Goal: Task Accomplishment & Management: Use online tool/utility

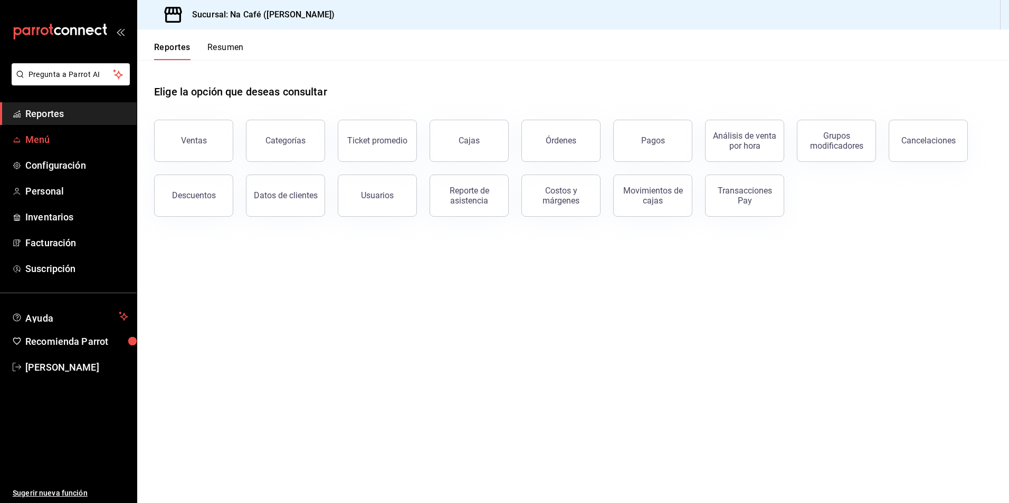
click at [54, 141] on span "Menú" at bounding box center [76, 139] width 103 height 14
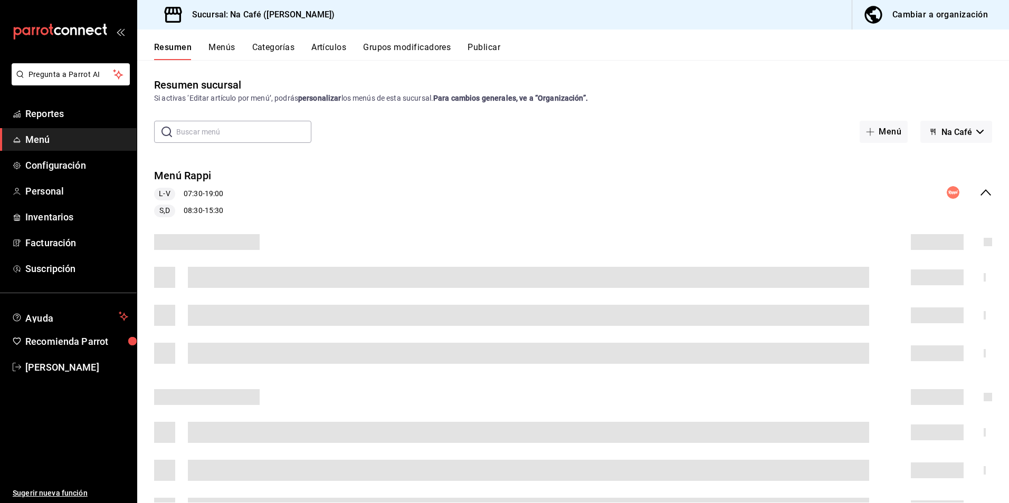
click at [348, 53] on div "Resumen Menús Categorías Artículos Grupos modificadores Publicar" at bounding box center [581, 51] width 855 height 18
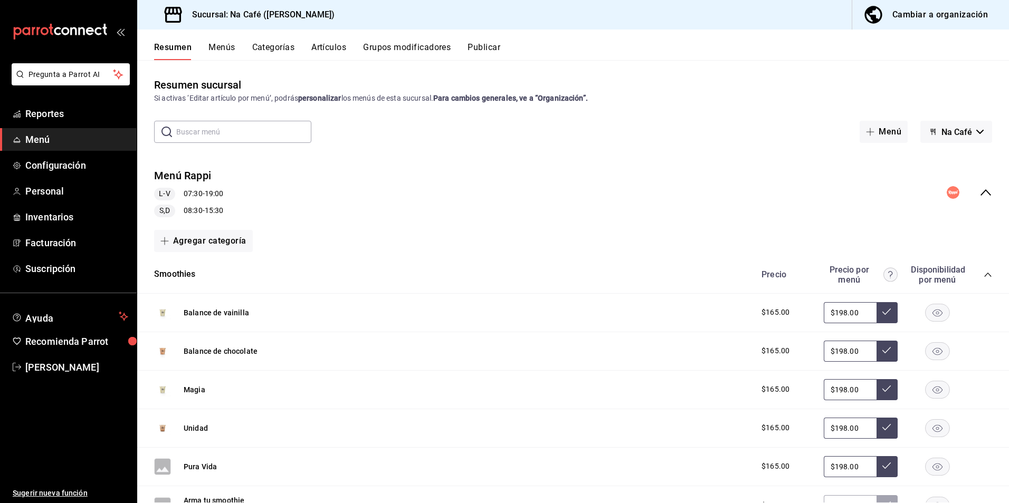
click at [342, 50] on button "Artículos" at bounding box center [328, 51] width 35 height 18
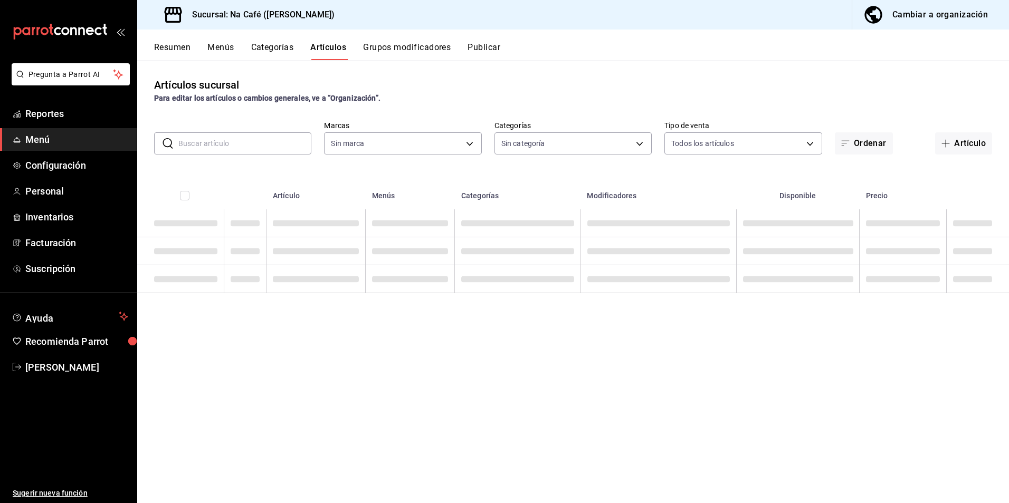
type input "47c215c2-fcab-4eae-87e6-fc2b81f22ec3,a272d3d9-eb3c-419b-9379-c2c0032a49e6,b248e…"
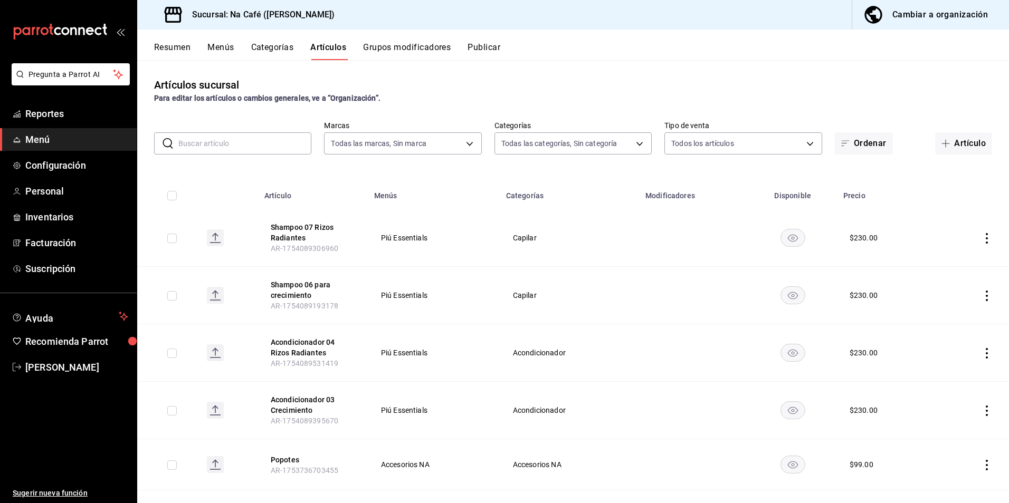
type input "e1cbeb13-afa7-4302-bf3e-796c6870ee2d,6d527642-6fb4-4f8f-b393-cb22ce7e141e,9c8c0…"
click at [264, 146] on input "text" at bounding box center [244, 143] width 133 height 21
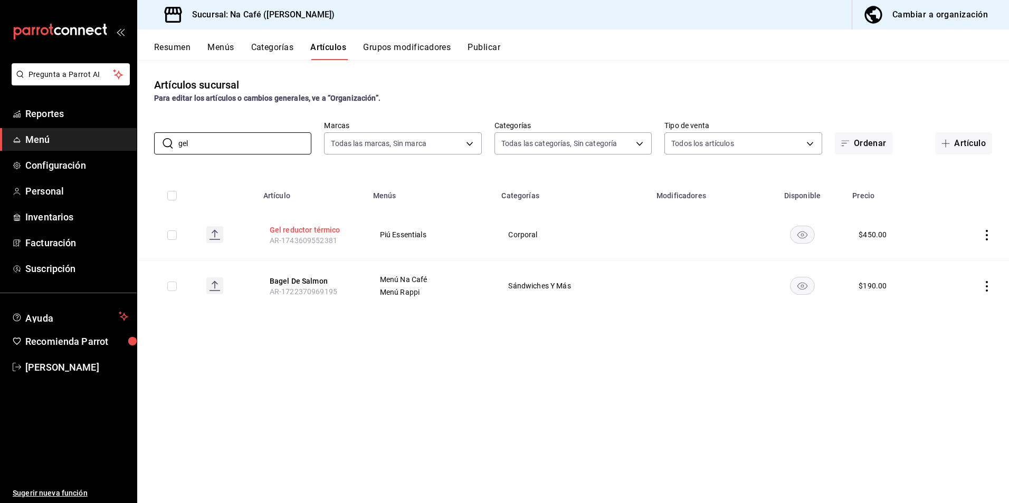
type input "gel"
click at [301, 230] on button "Gel reductor térmico" at bounding box center [312, 230] width 84 height 11
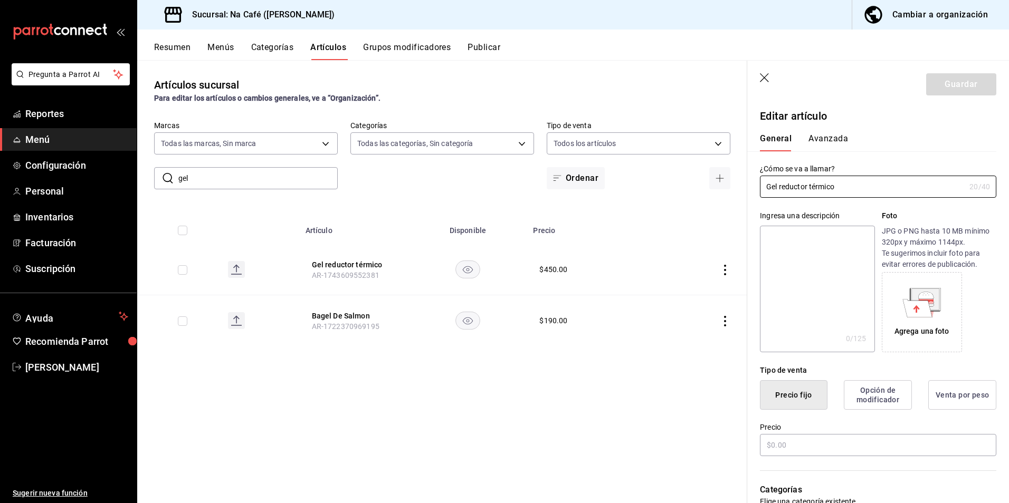
type input "$450.00"
radio input "false"
radio input "true"
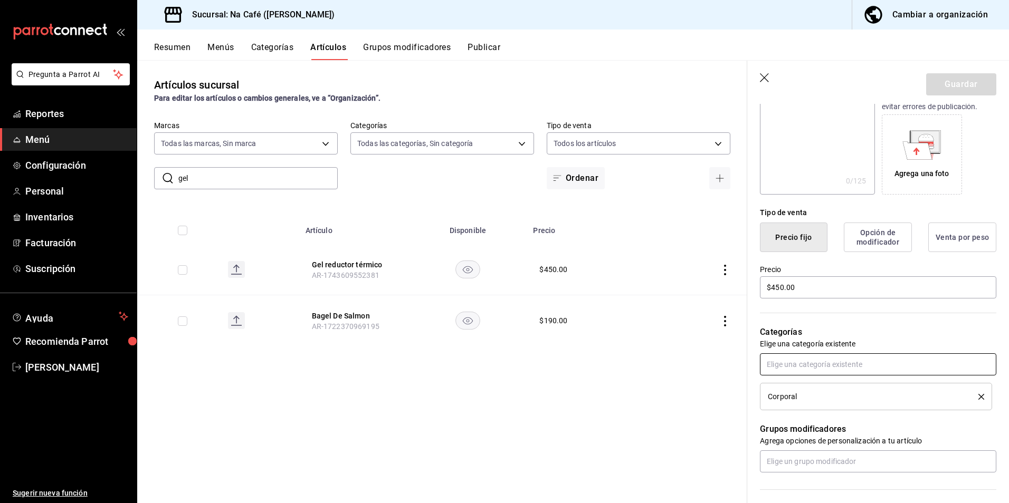
scroll to position [158, 0]
click at [779, 285] on input "$450.00" at bounding box center [878, 287] width 236 height 22
type input "$490.00"
click at [940, 82] on button "Guardar" at bounding box center [961, 84] width 70 height 22
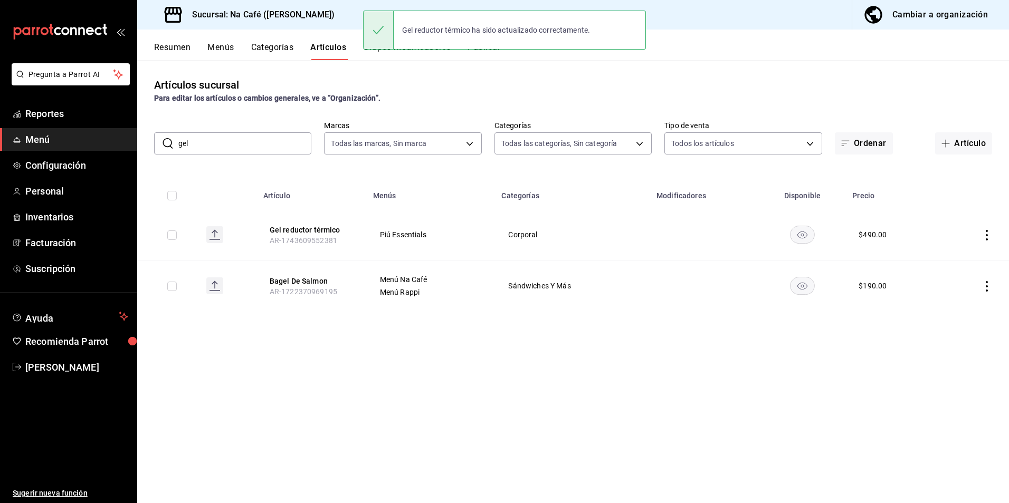
click at [964, 347] on div "Artículos sucursal Para editar los artículos o cambios generales, ve a “Organiz…" at bounding box center [573, 281] width 872 height 443
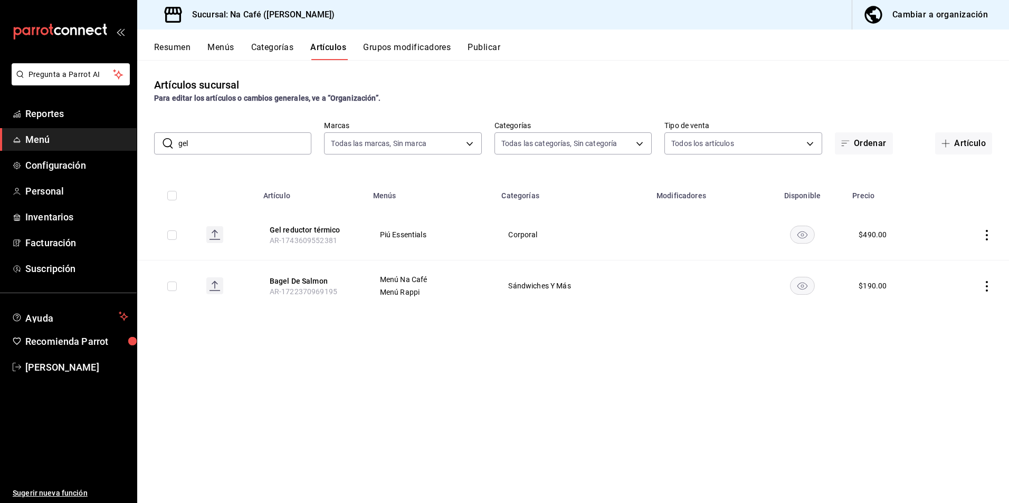
click at [917, 13] on div "Cambiar a organización" at bounding box center [939, 14] width 95 height 15
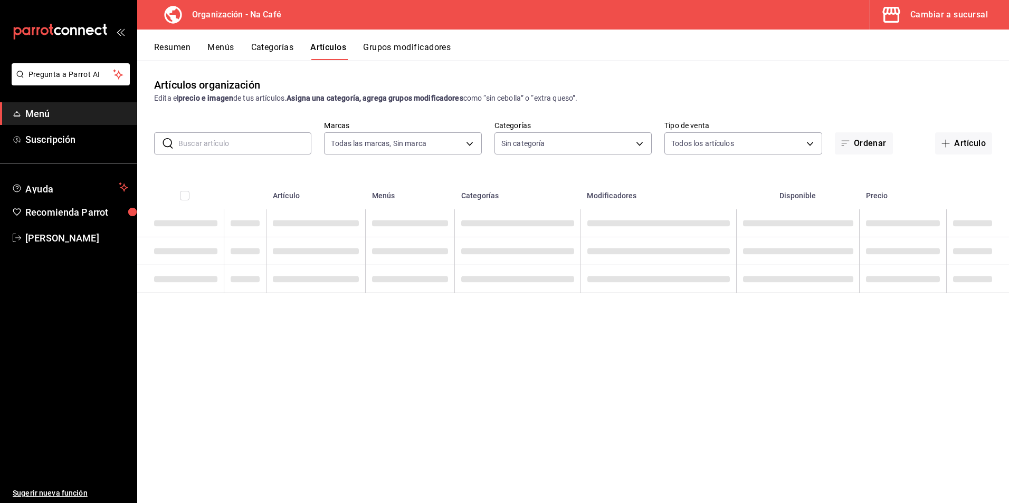
type input "0ae81b57-6fc5-4309-aed5-3ed702b3d5f6,2c1aadaf-e809-4e7a-b793-d27f9e7eb3f1,a6b0f…"
type input "da8c5a01-12cc-49e0-b2d4-a509d2ef6286,bf11d71e-84fe-47f2-947e-0729f7d4dd96,13cdc…"
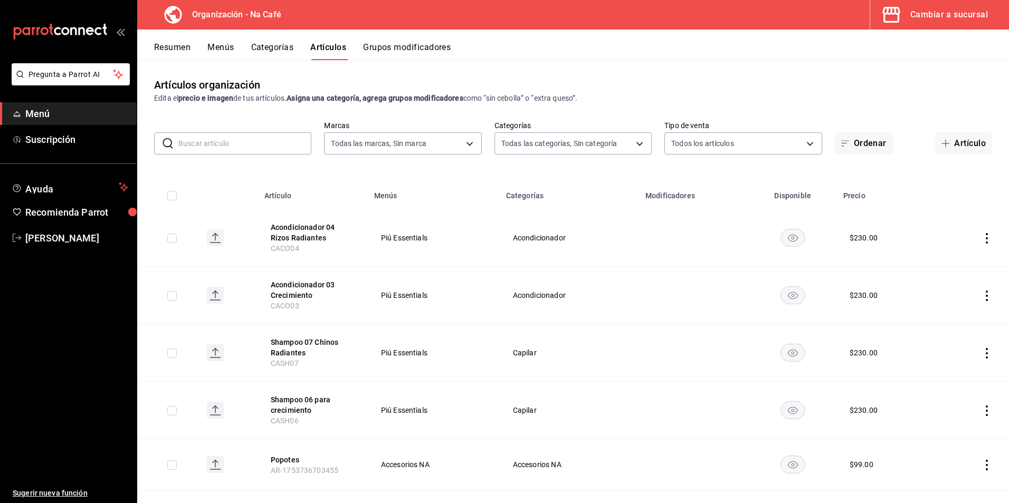
click at [929, 16] on div "Cambiar a sucursal" at bounding box center [949, 14] width 78 height 15
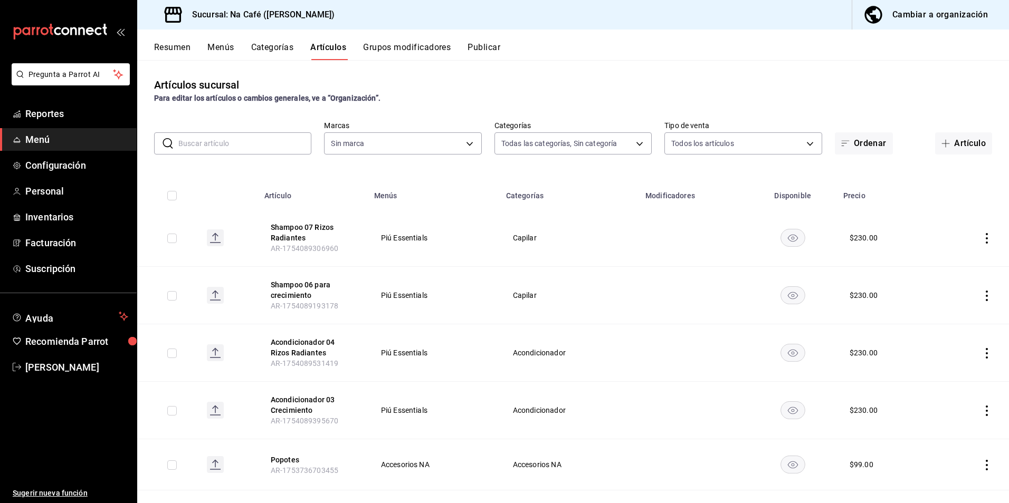
type input "e1cbeb13-afa7-4302-bf3e-796c6870ee2d,6d527642-6fb4-4f8f-b393-cb22ce7e141e,9c8c0…"
type input "47c215c2-fcab-4eae-87e6-fc2b81f22ec3,a272d3d9-eb3c-419b-9379-c2c0032a49e6,b248e…"
click at [933, 14] on div "Cambiar a organización" at bounding box center [939, 14] width 95 height 15
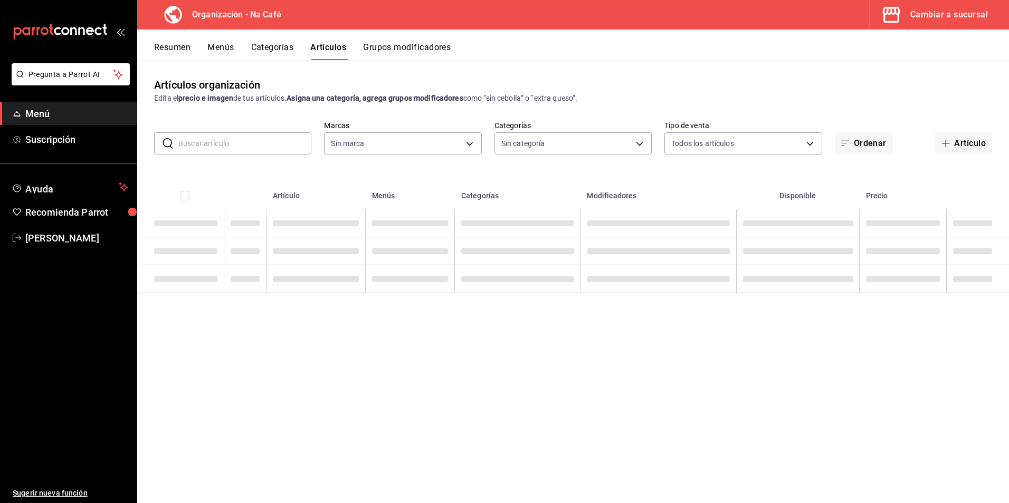
type input "da8c5a01-12cc-49e0-b2d4-a509d2ef6286,bf11d71e-84fe-47f2-947e-0729f7d4dd96,13cdc…"
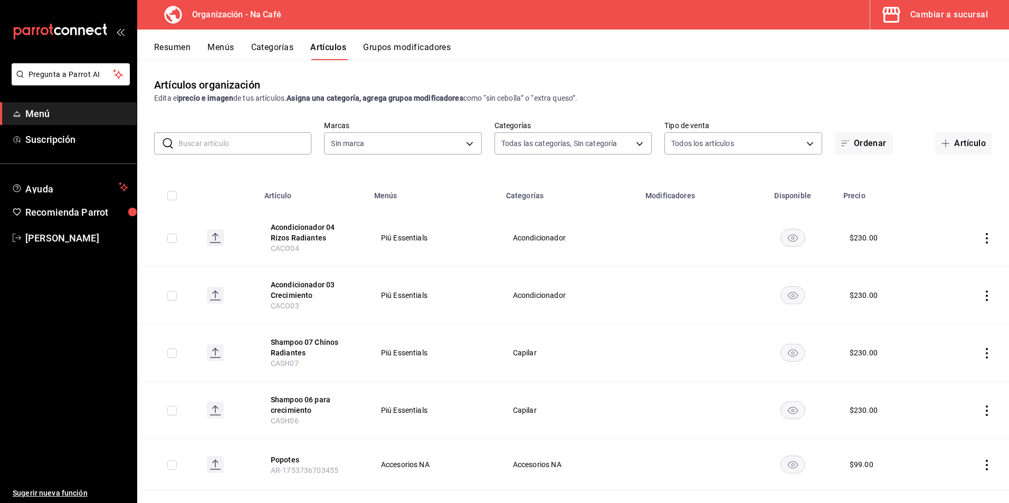
type input "0ae81b57-6fc5-4309-aed5-3ed702b3d5f6,2c1aadaf-e809-4e7a-b793-d27f9e7eb3f1,a6b0f…"
click at [256, 147] on input "text" at bounding box center [244, 143] width 133 height 21
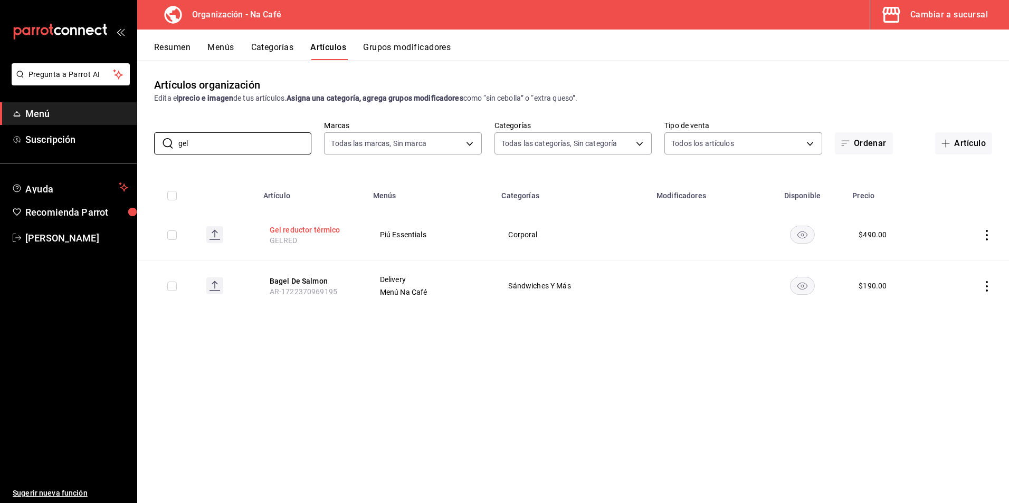
type input "gel"
click at [297, 227] on button "Gel reductor térmico" at bounding box center [312, 230] width 84 height 11
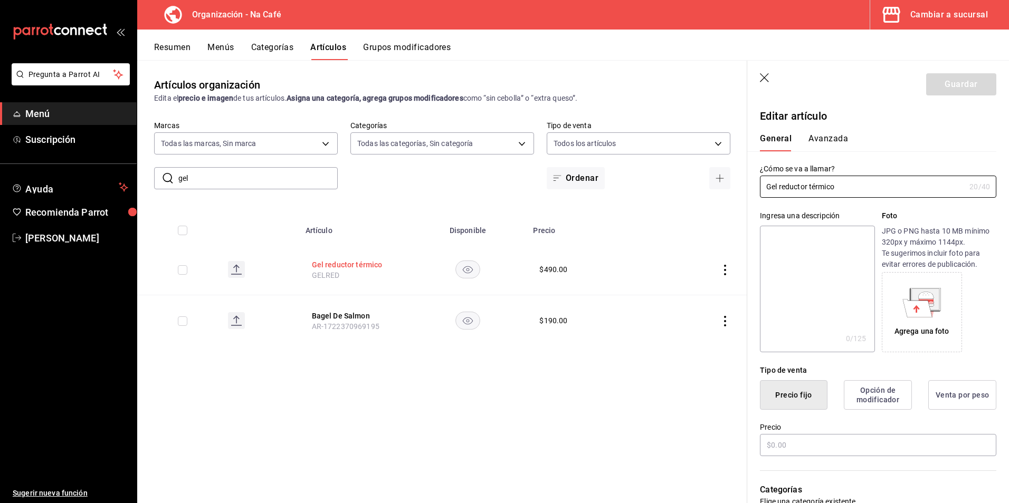
type input "$490.00"
radio input "false"
radio input "true"
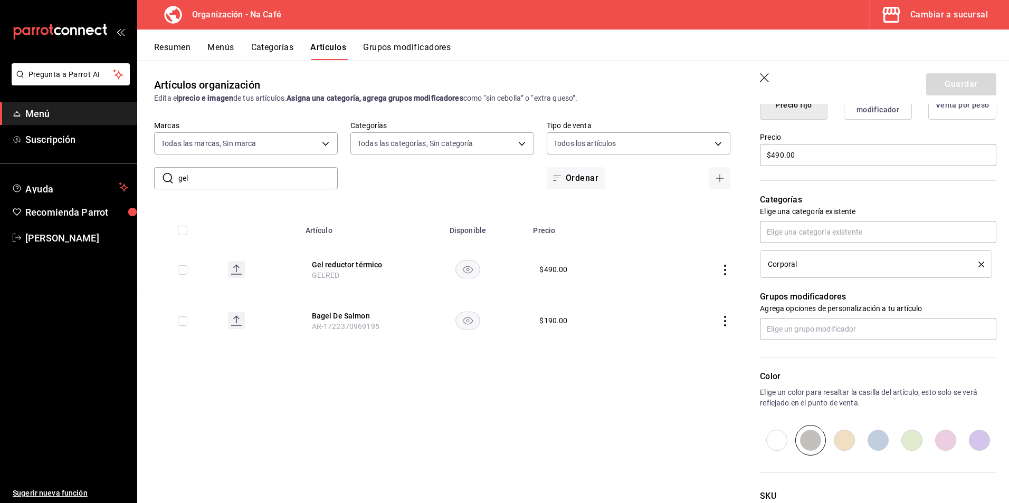
scroll to position [375, 0]
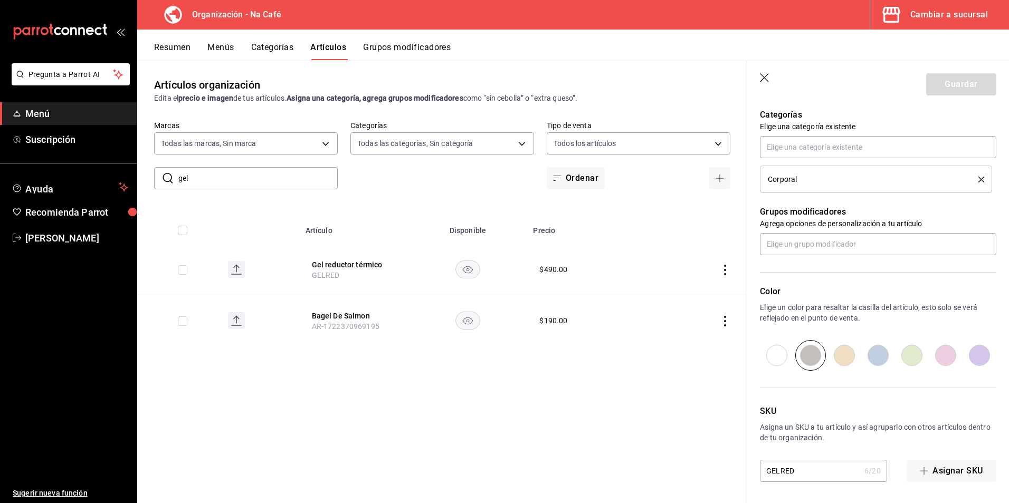
click at [830, 186] on li "Corporal" at bounding box center [876, 179] width 232 height 27
click at [834, 176] on div "Corporal" at bounding box center [865, 179] width 195 height 7
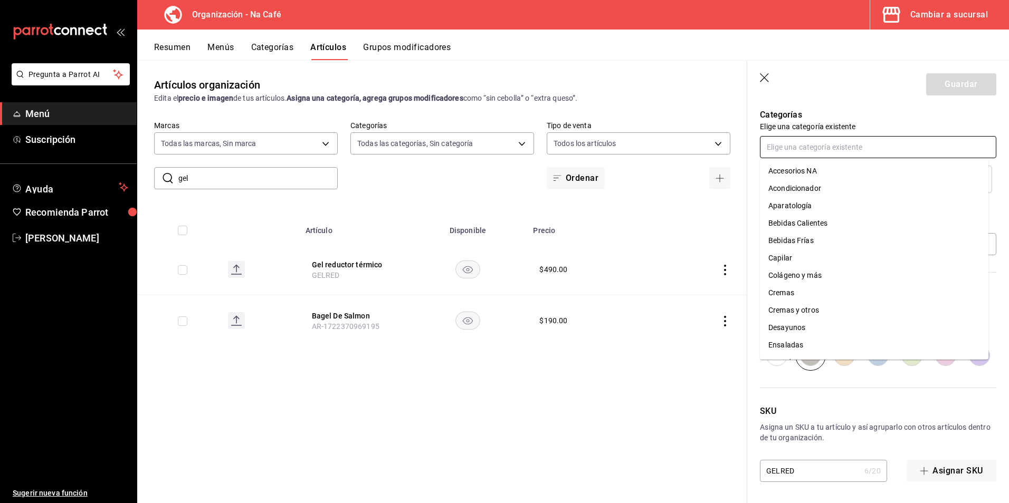
click at [829, 151] on input "text" at bounding box center [878, 147] width 236 height 22
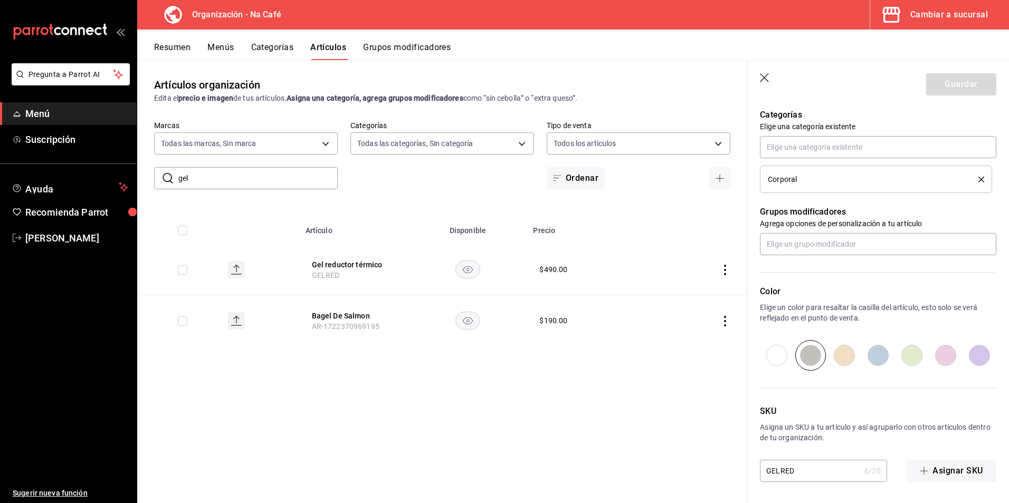
click at [875, 105] on div "Categorías Elige una categoría existente Corporal" at bounding box center [871, 138] width 249 height 110
click at [843, 179] on div "Corporal" at bounding box center [865, 179] width 195 height 7
click at [838, 148] on input "text" at bounding box center [878, 147] width 236 height 22
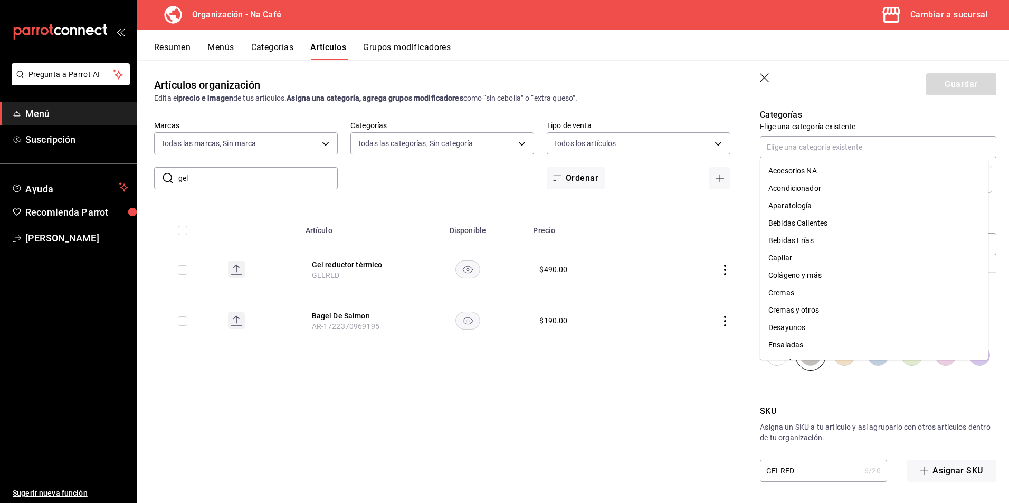
click at [875, 91] on header "Guardar" at bounding box center [878, 82] width 262 height 43
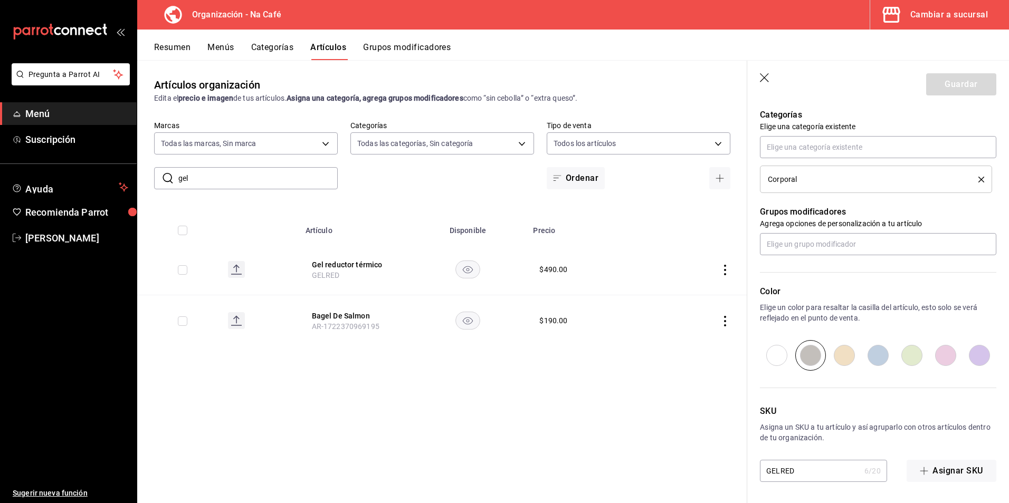
click at [818, 190] on li "Corporal" at bounding box center [876, 179] width 232 height 27
click at [817, 189] on li "Corporal" at bounding box center [876, 179] width 232 height 27
click at [807, 356] on input "radio" at bounding box center [810, 355] width 34 height 31
click at [832, 350] on input "radio" at bounding box center [844, 355] width 34 height 31
radio input "true"
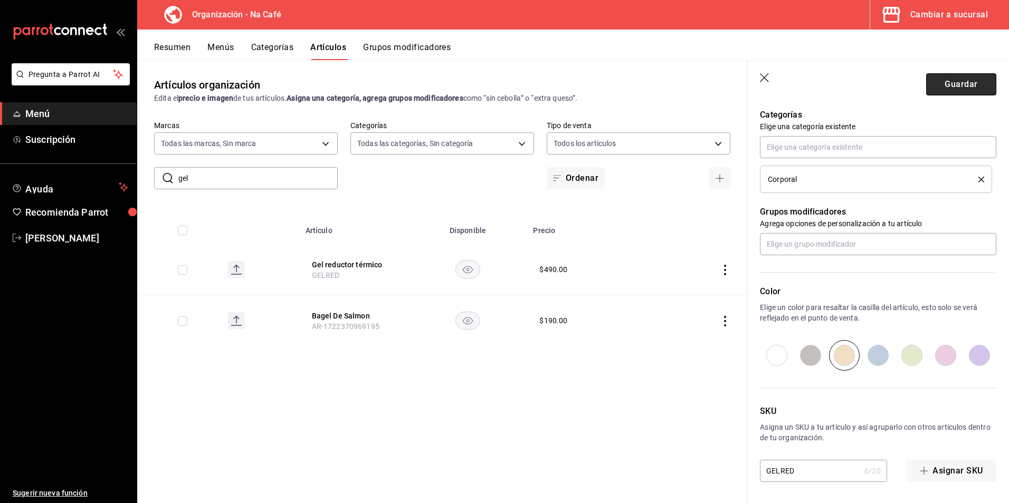
click at [934, 86] on button "Guardar" at bounding box center [961, 84] width 70 height 22
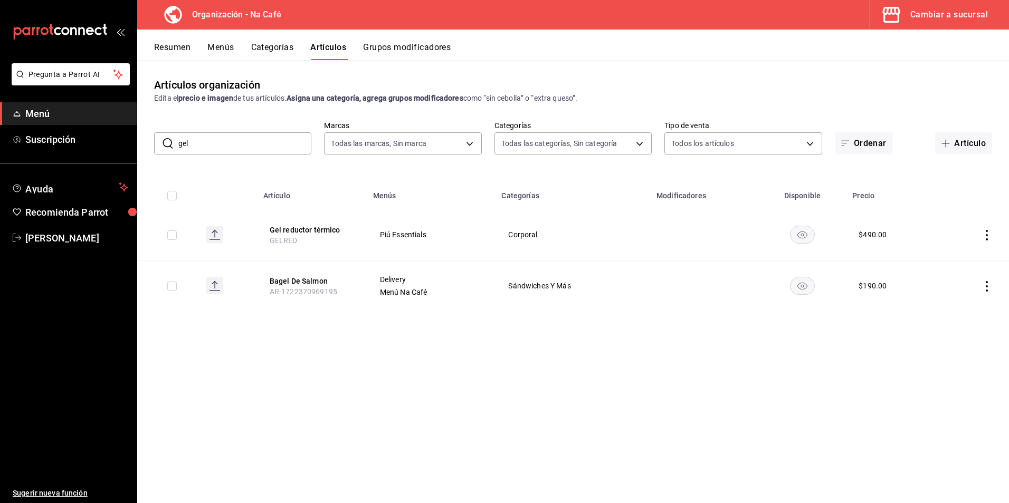
click at [951, 14] on div "Cambiar a sucursal" at bounding box center [949, 14] width 78 height 15
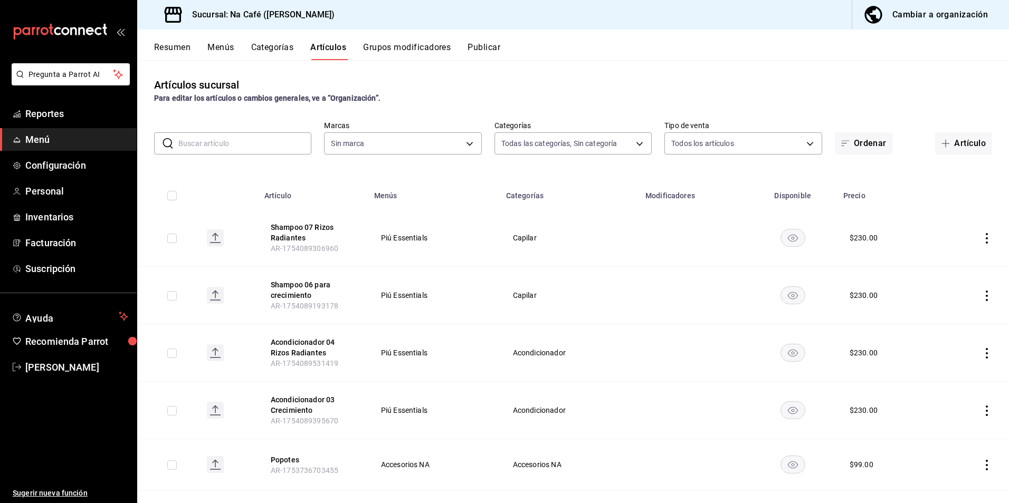
type input "e1cbeb13-afa7-4302-bf3e-796c6870ee2d,6d527642-6fb4-4f8f-b393-cb22ce7e141e,9c8c0…"
click at [274, 140] on input "text" at bounding box center [244, 143] width 133 height 21
type input "47c215c2-fcab-4eae-87e6-fc2b81f22ec3,a272d3d9-eb3c-419b-9379-c2c0032a49e6,b248e…"
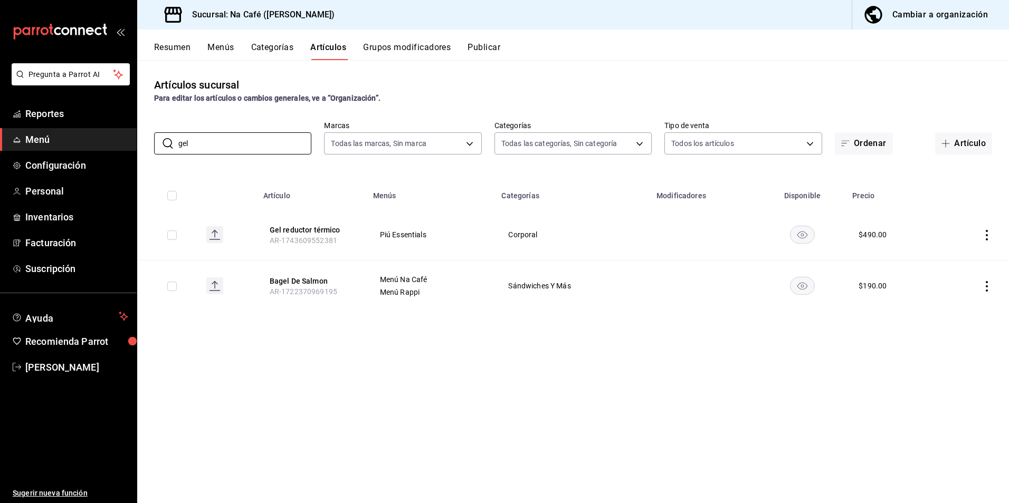
type input "gel"
click at [42, 134] on span "Menú" at bounding box center [76, 139] width 103 height 14
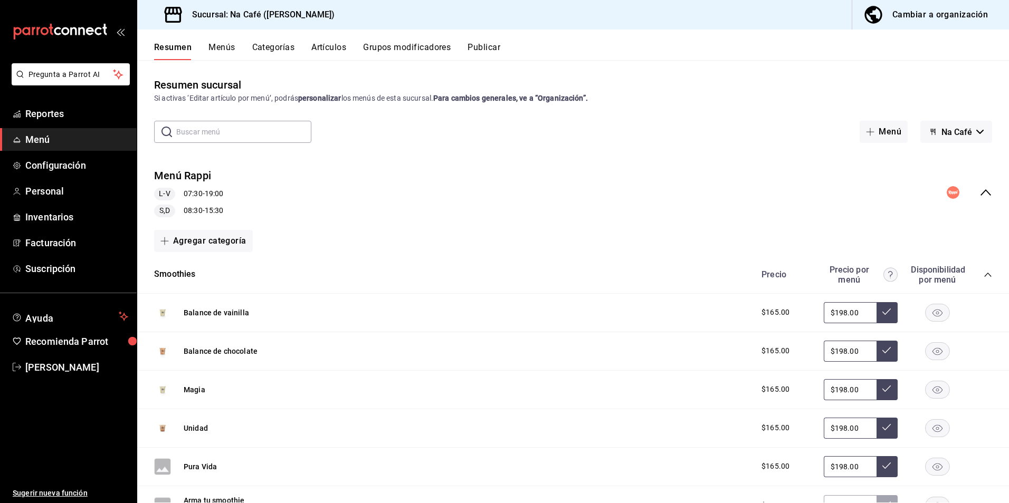
click at [971, 139] on button "Na Café" at bounding box center [956, 132] width 72 height 22
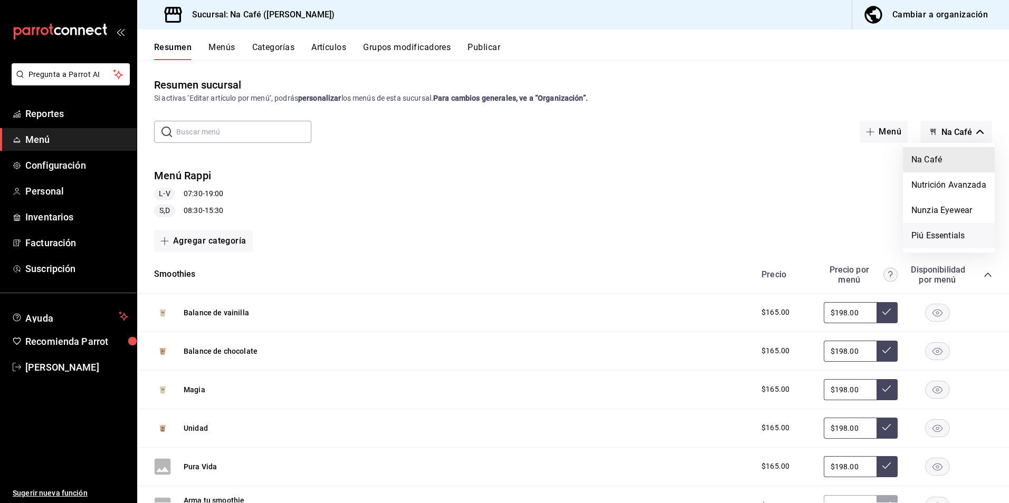
click at [943, 234] on li "Piú Essentials" at bounding box center [949, 235] width 92 height 25
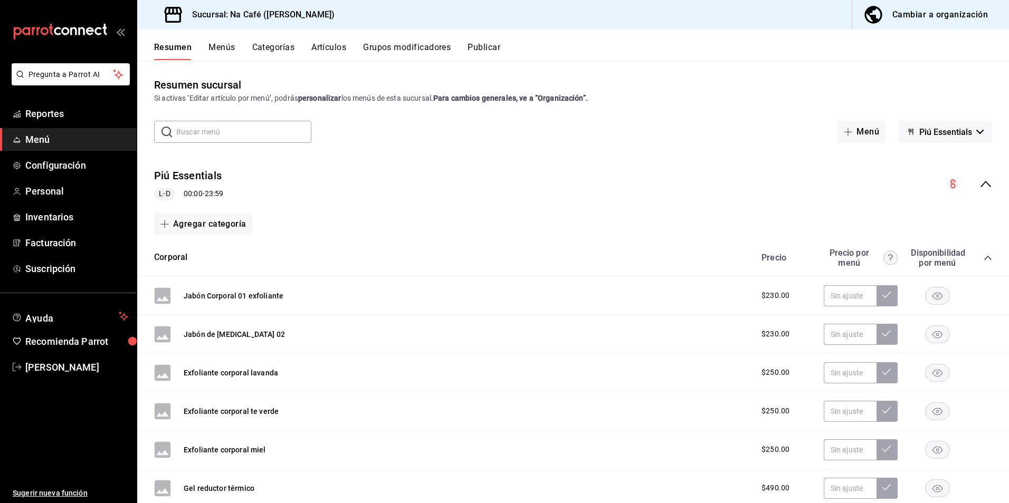
click at [218, 49] on button "Menús" at bounding box center [221, 51] width 26 height 18
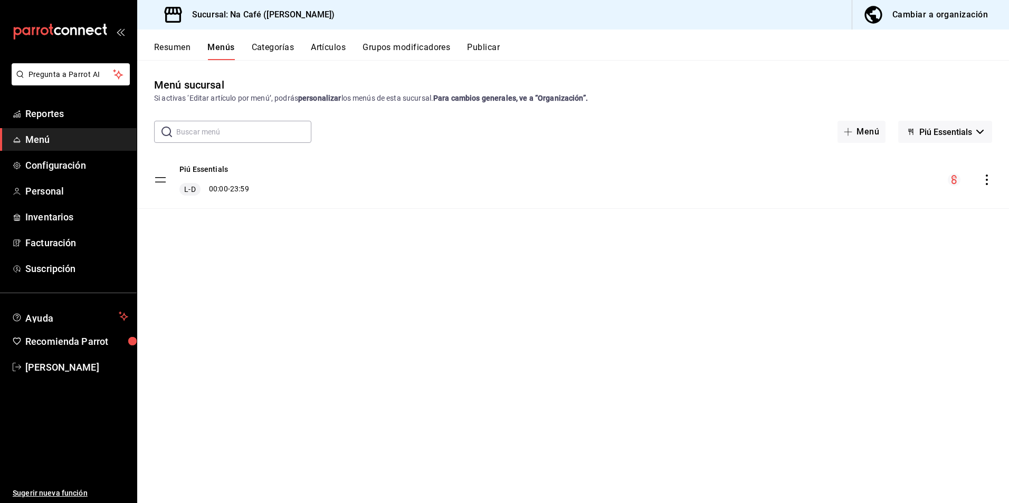
click at [986, 177] on icon "actions" at bounding box center [986, 180] width 11 height 11
click at [915, 25] on div at bounding box center [504, 251] width 1009 height 503
click at [919, 15] on div "Cambiar a organización" at bounding box center [939, 14] width 95 height 15
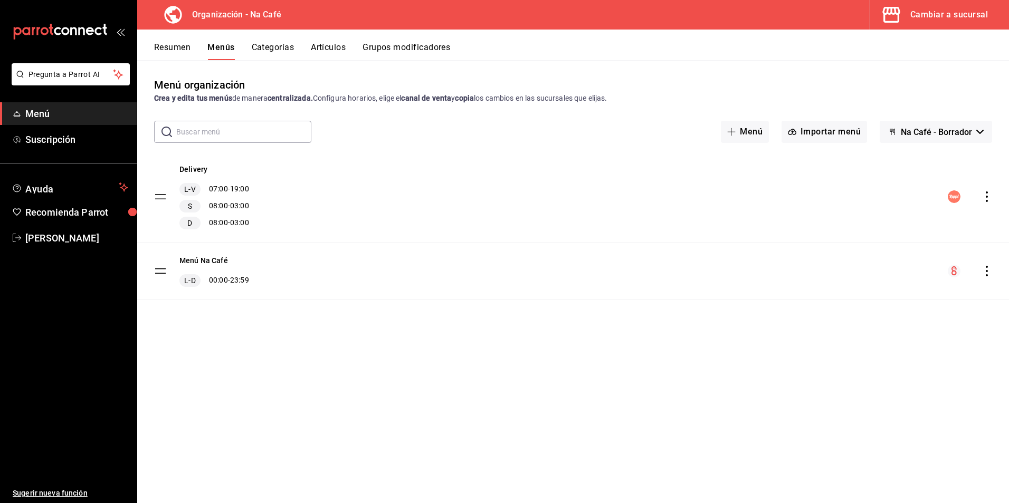
click at [980, 136] on button "Na Café - Borrador" at bounding box center [935, 132] width 112 height 22
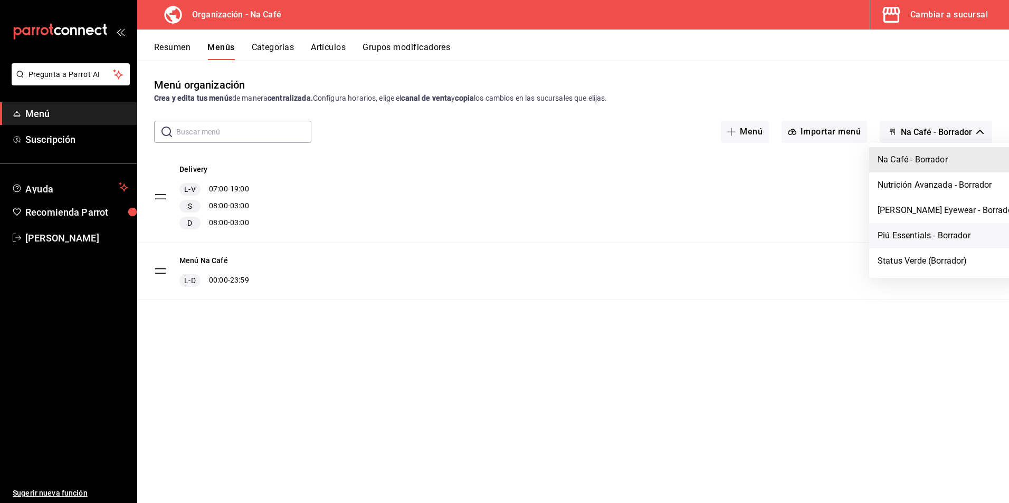
click at [925, 227] on li "Piú Essentials - Borrador" at bounding box center [946, 235] width 155 height 25
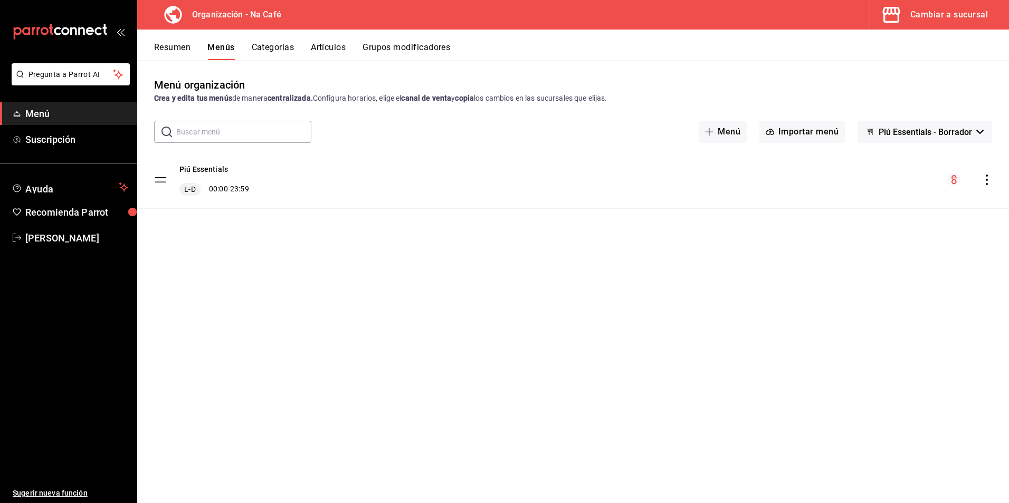
click at [988, 182] on icon "actions" at bounding box center [986, 180] width 11 height 11
click at [888, 246] on span "Copiar en otra sucursal" at bounding box center [903, 247] width 129 height 11
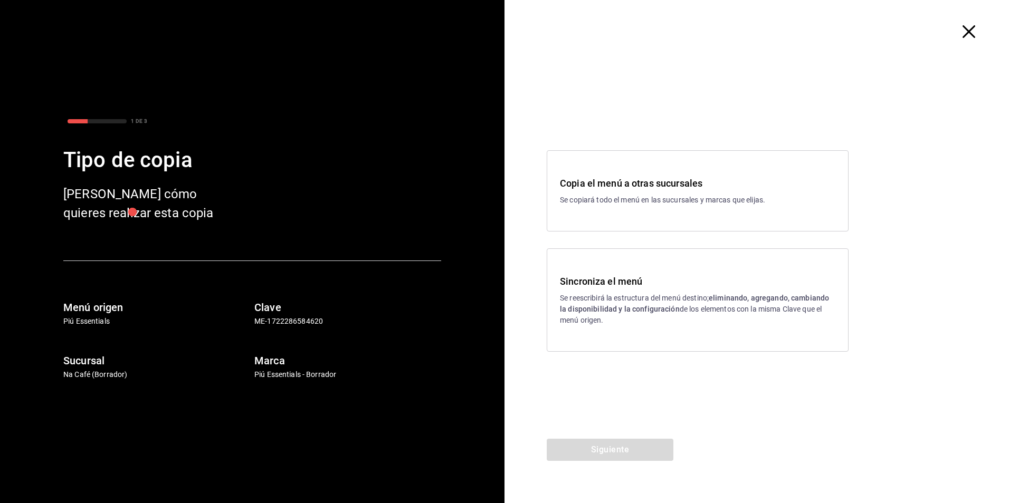
click at [589, 303] on p "Se reescribirá la estructura del menú destino; eliminando, agregando, cambiando…" at bounding box center [697, 309] width 275 height 33
click at [585, 449] on button "Siguiente" at bounding box center [610, 450] width 127 height 22
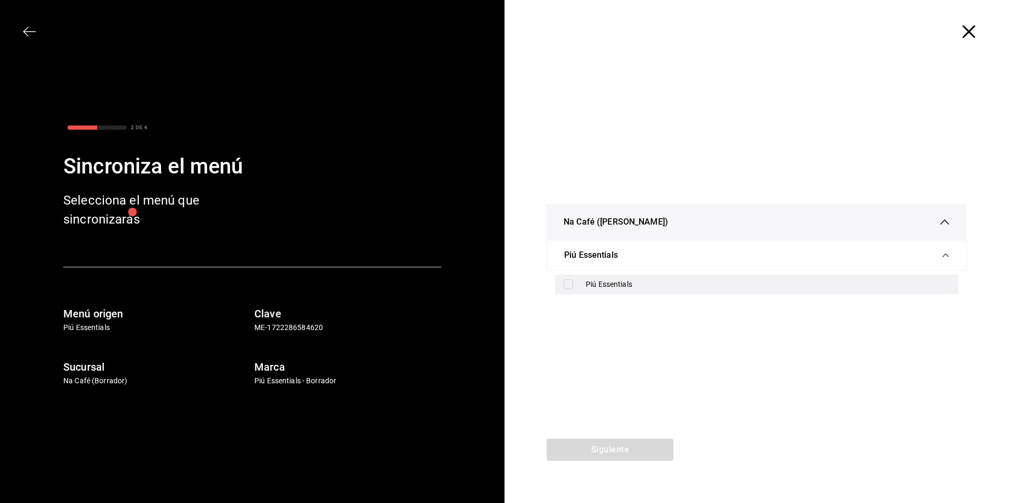
click at [570, 285] on input "checkbox" at bounding box center [567, 284] width 9 height 9
checkbox input "true"
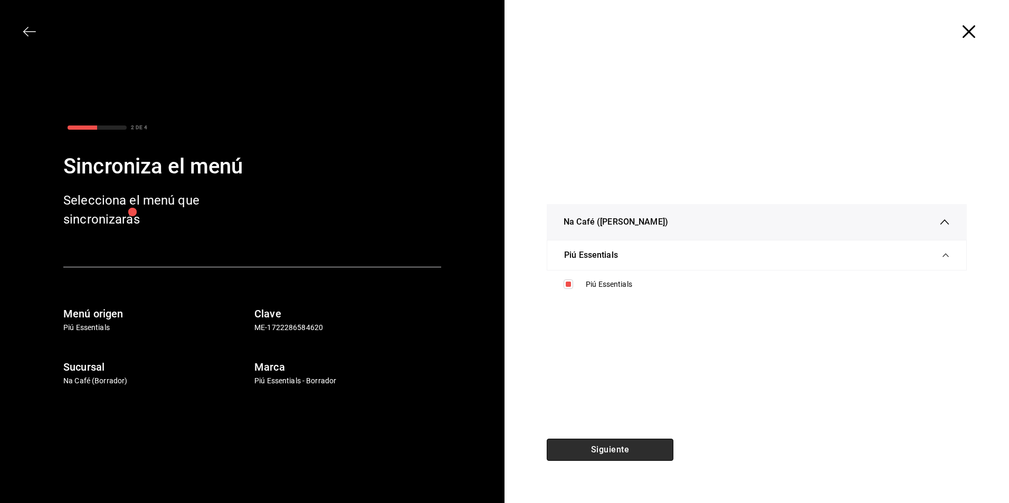
click at [603, 447] on button "Siguiente" at bounding box center [610, 450] width 127 height 22
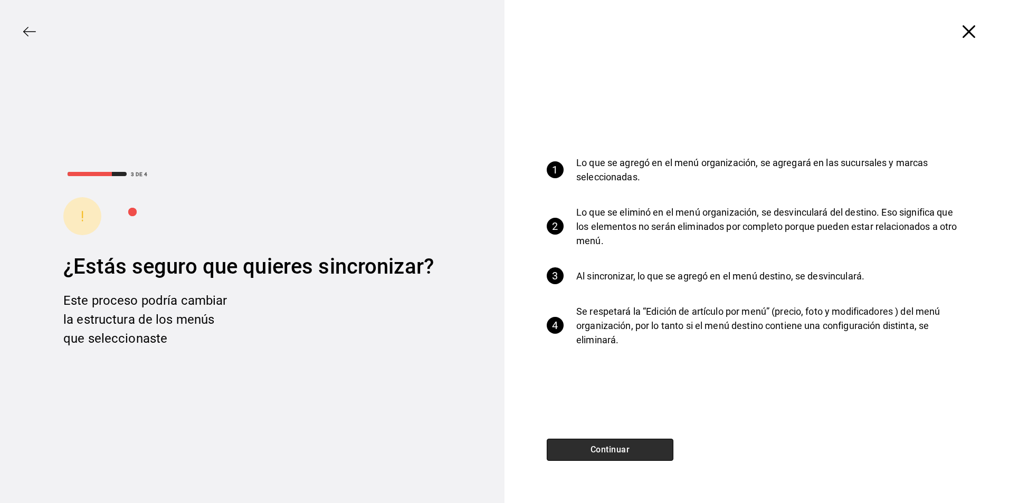
click at [603, 448] on button "Continuar" at bounding box center [610, 450] width 127 height 22
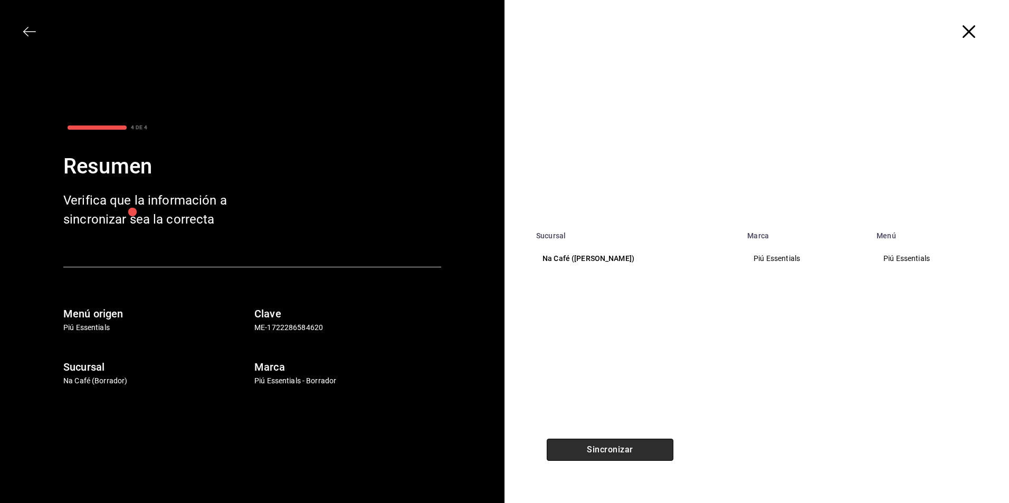
click at [603, 448] on button "Sincronizar" at bounding box center [610, 450] width 127 height 22
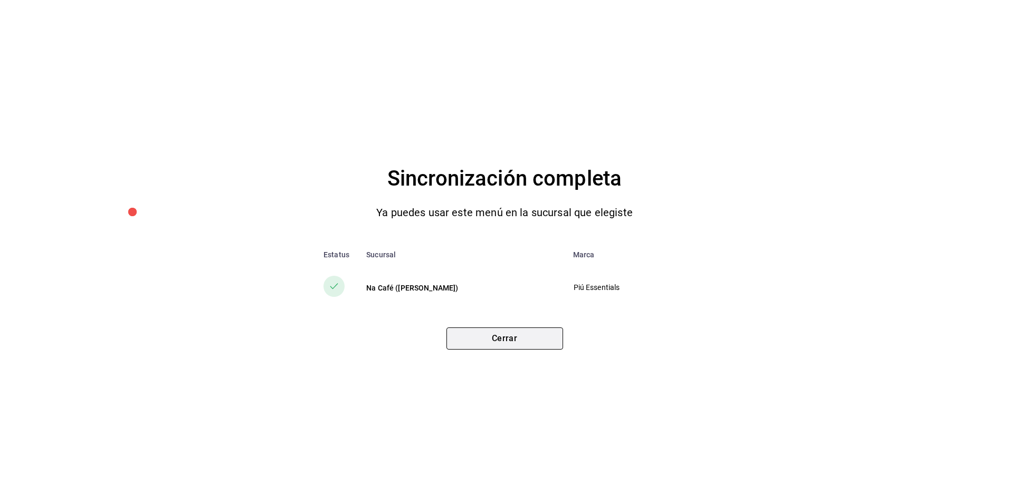
click at [511, 328] on button "Cerrar" at bounding box center [504, 339] width 117 height 22
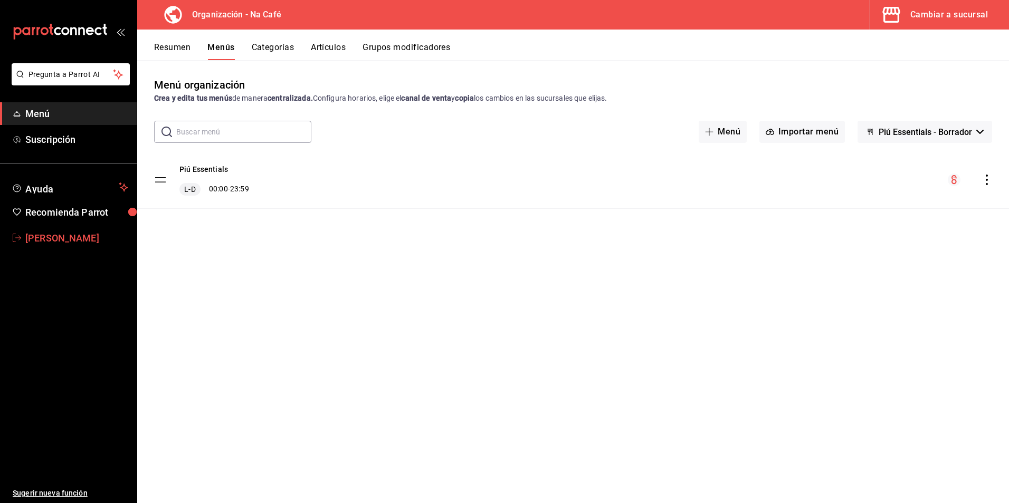
click at [27, 242] on span "[PERSON_NAME]" at bounding box center [76, 238] width 103 height 14
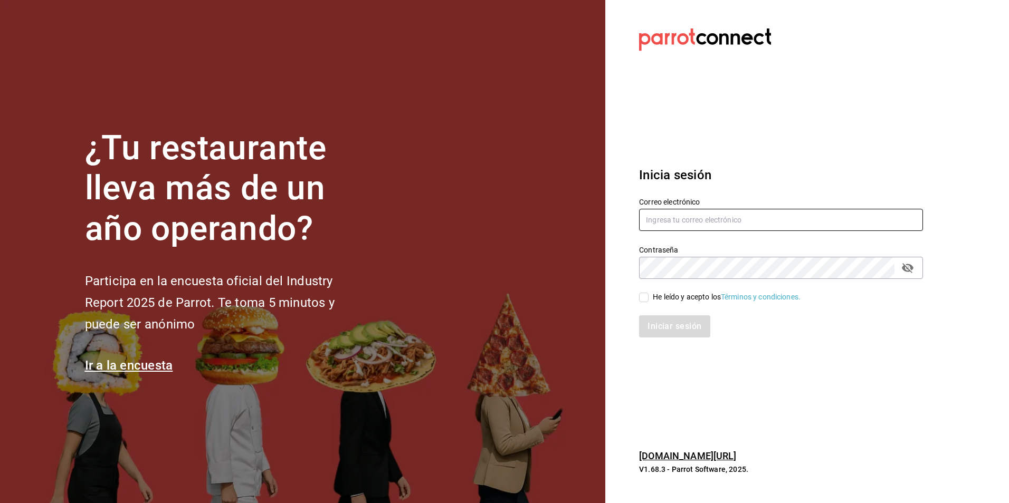
type input "[EMAIL_ADDRESS][DOMAIN_NAME]"
